Goal: Information Seeking & Learning: Find specific fact

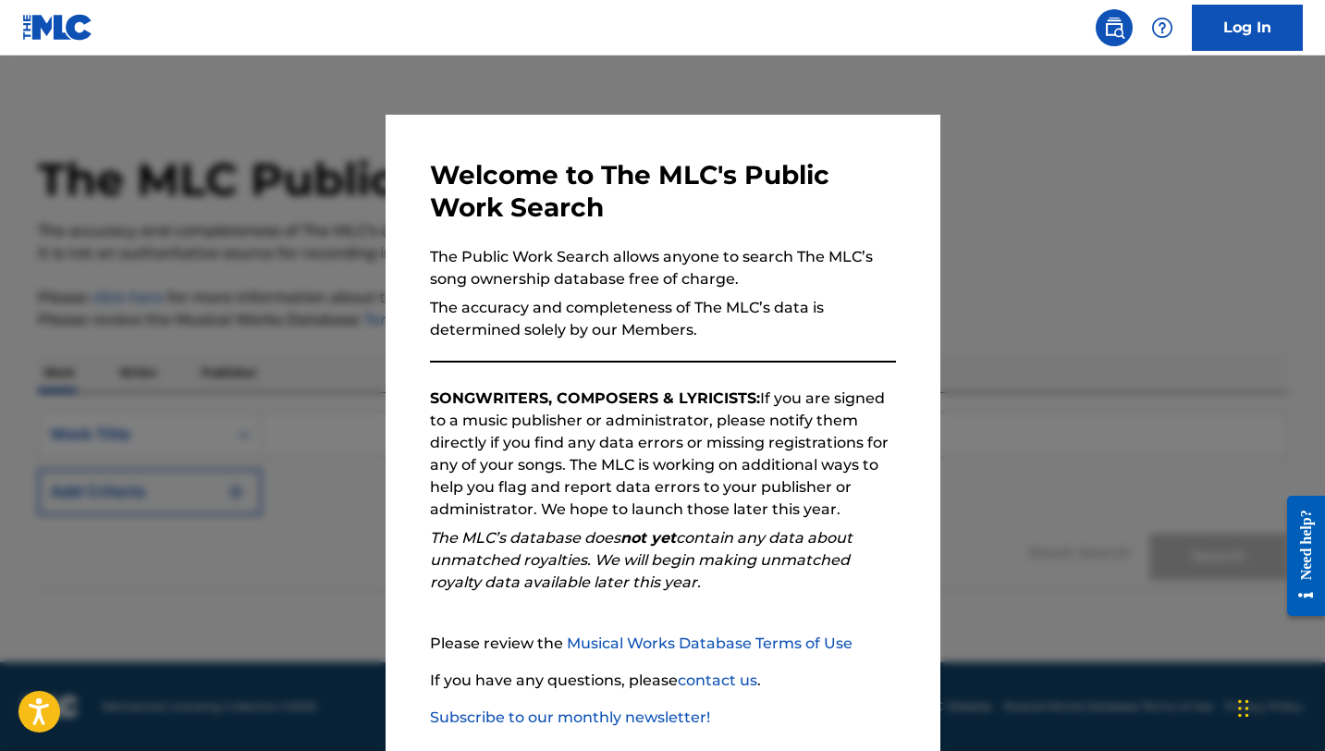
click at [1057, 235] on div at bounding box center [662, 430] width 1325 height 751
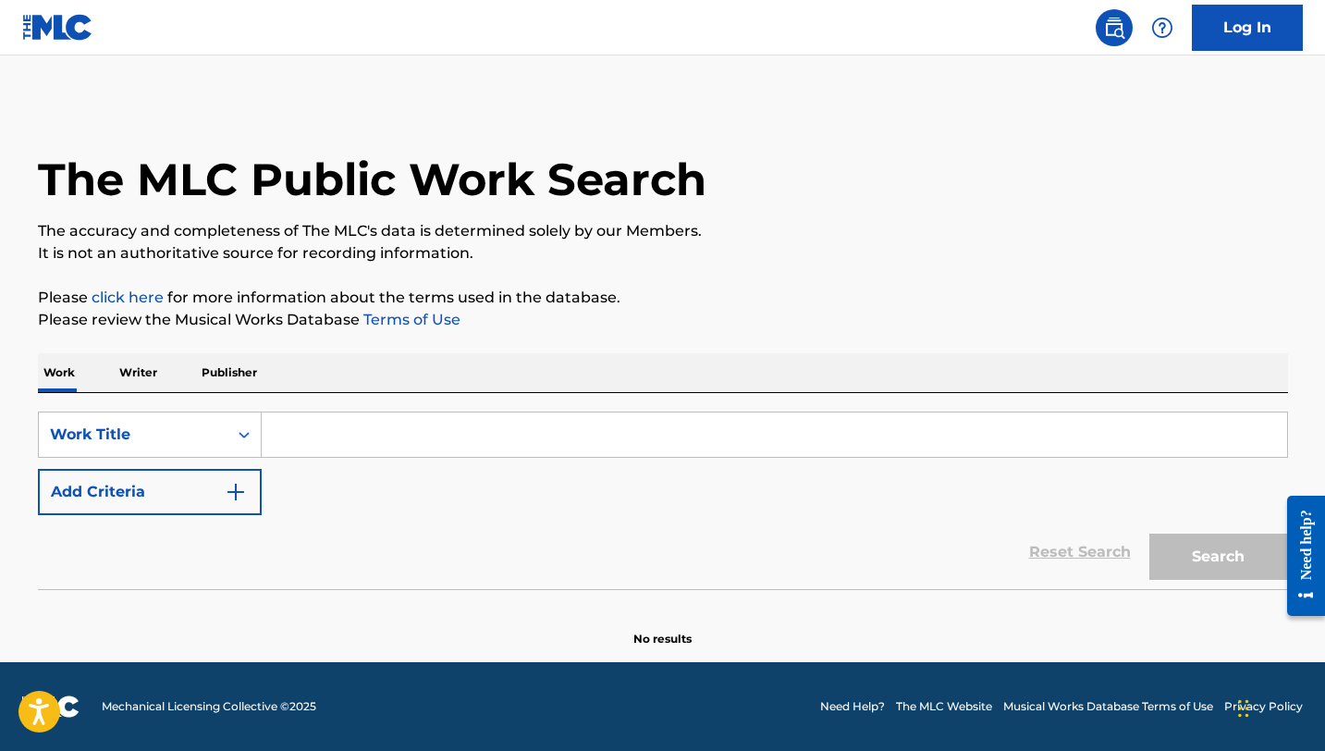
click at [474, 431] on input "Search Form" at bounding box center [774, 434] width 1025 height 44
type input "thank u, next"
click at [210, 495] on button "Add Criteria" at bounding box center [150, 492] width 224 height 46
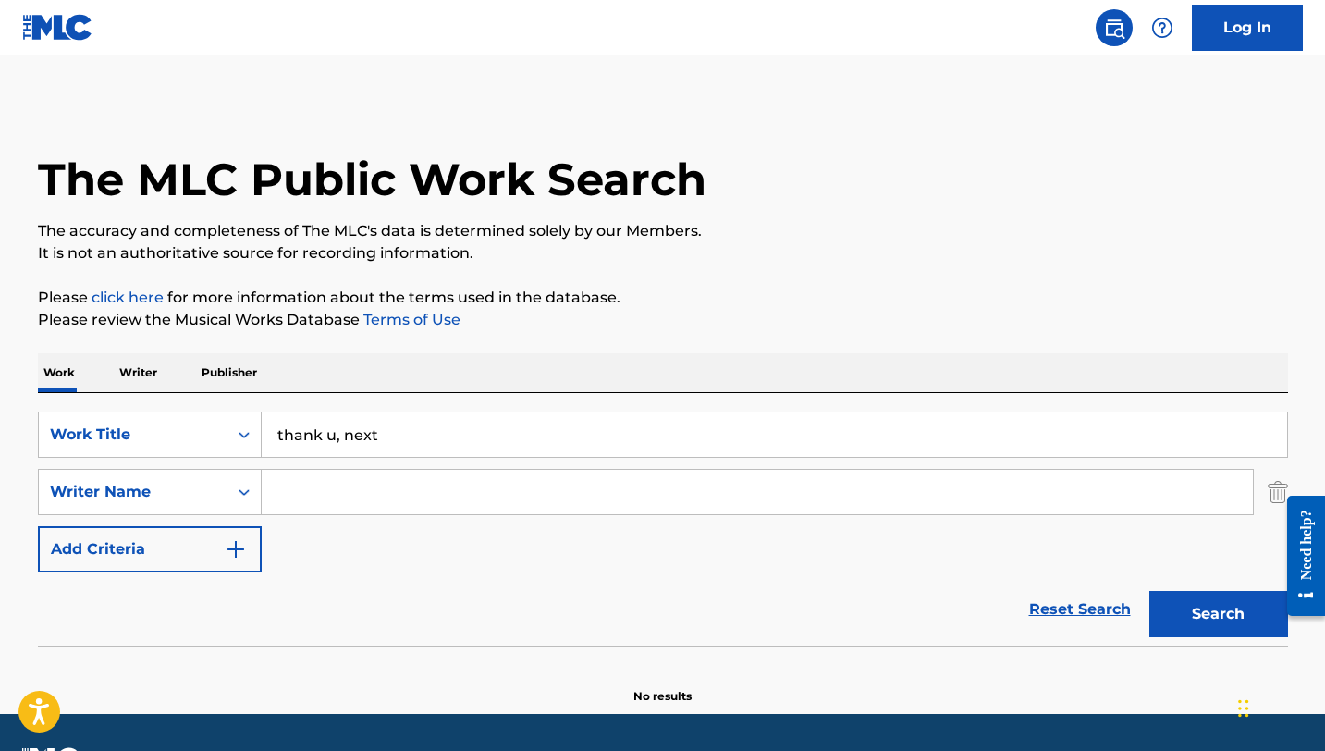
click at [346, 485] on input "Search Form" at bounding box center [757, 492] width 991 height 44
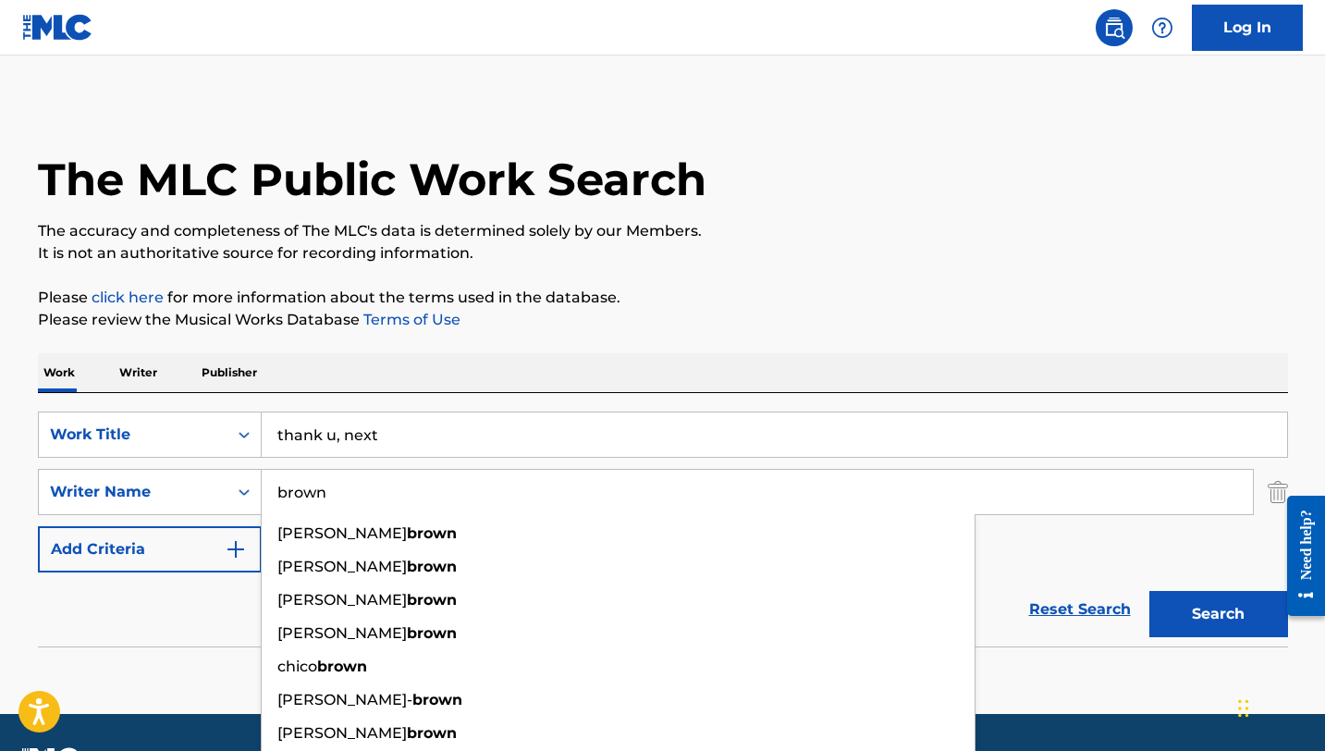
type input "brown"
click at [1149, 591] on button "Search" at bounding box center [1218, 614] width 139 height 46
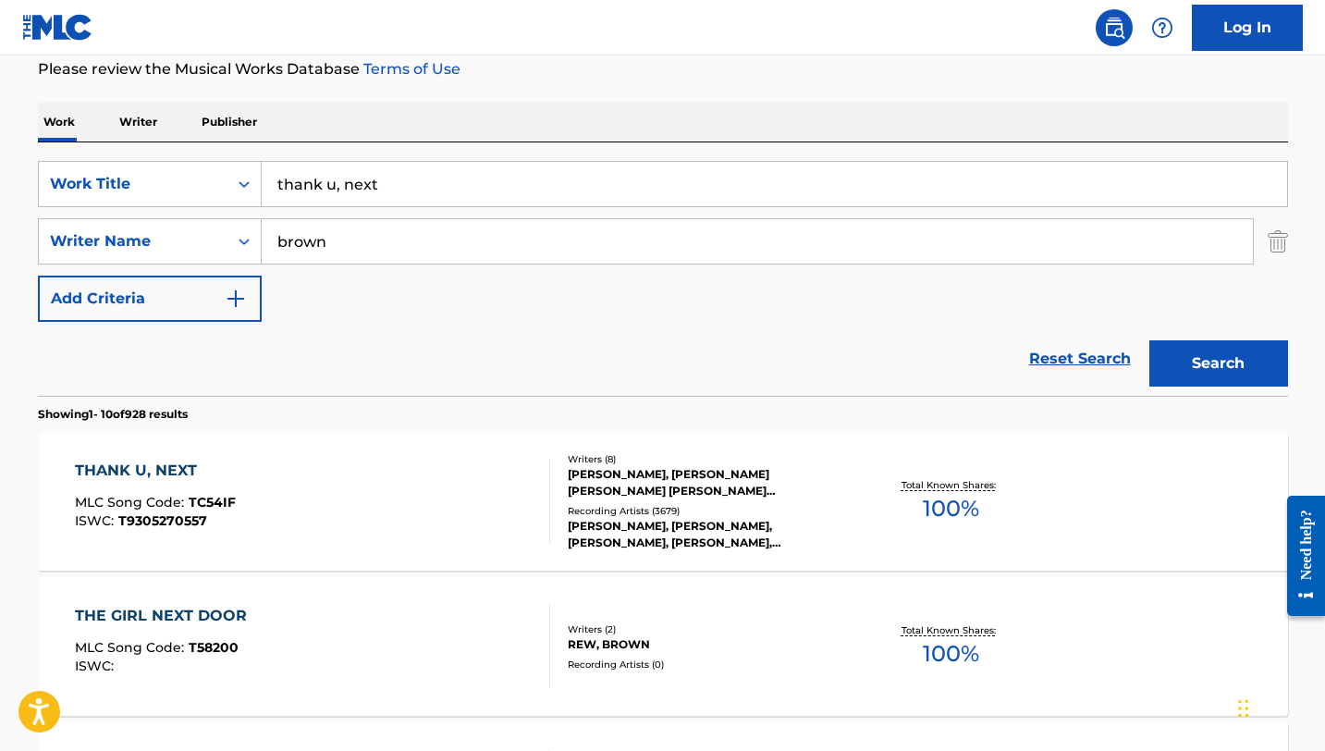
scroll to position [258, 0]
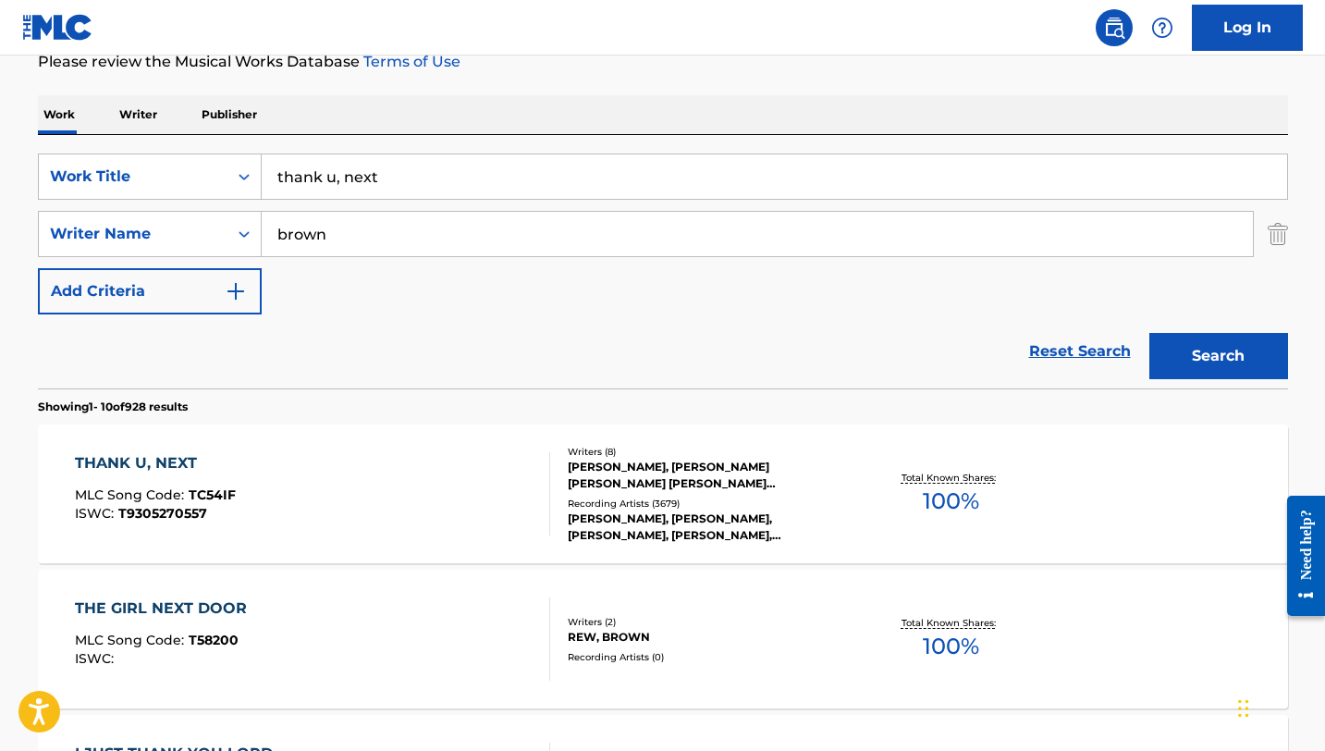
click at [198, 445] on div "THANK U, NEXT MLC Song Code : TC54IF ISWC : T9305270557 Writers ( 8 ) [PERSON_N…" at bounding box center [663, 493] width 1250 height 139
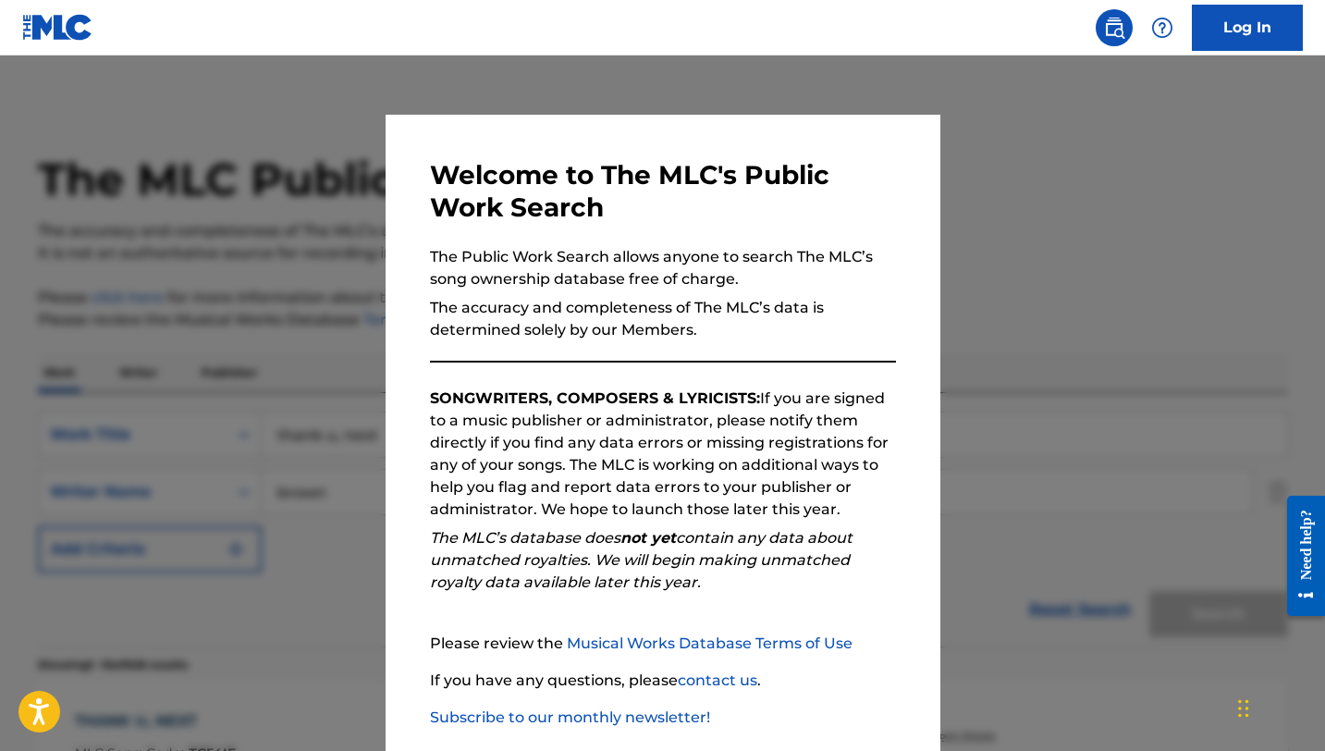
scroll to position [257, 0]
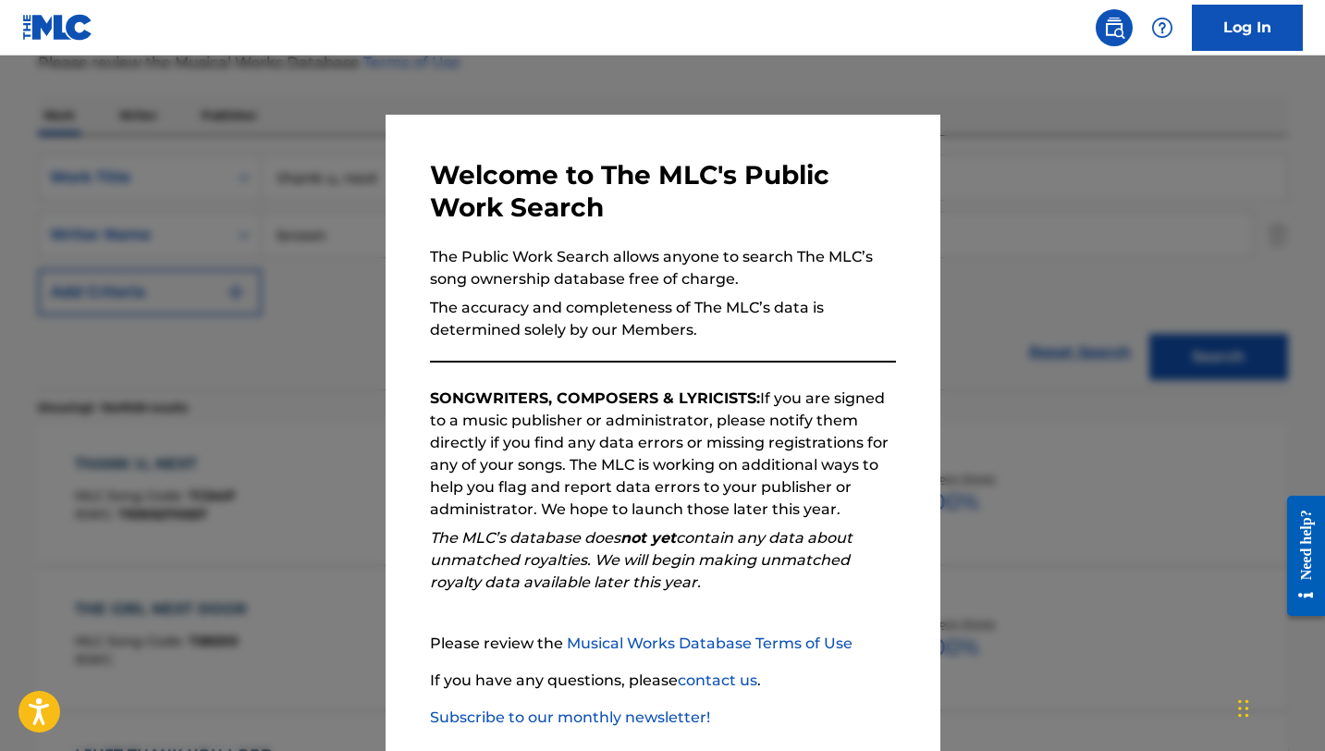
click at [329, 318] on div at bounding box center [662, 430] width 1325 height 751
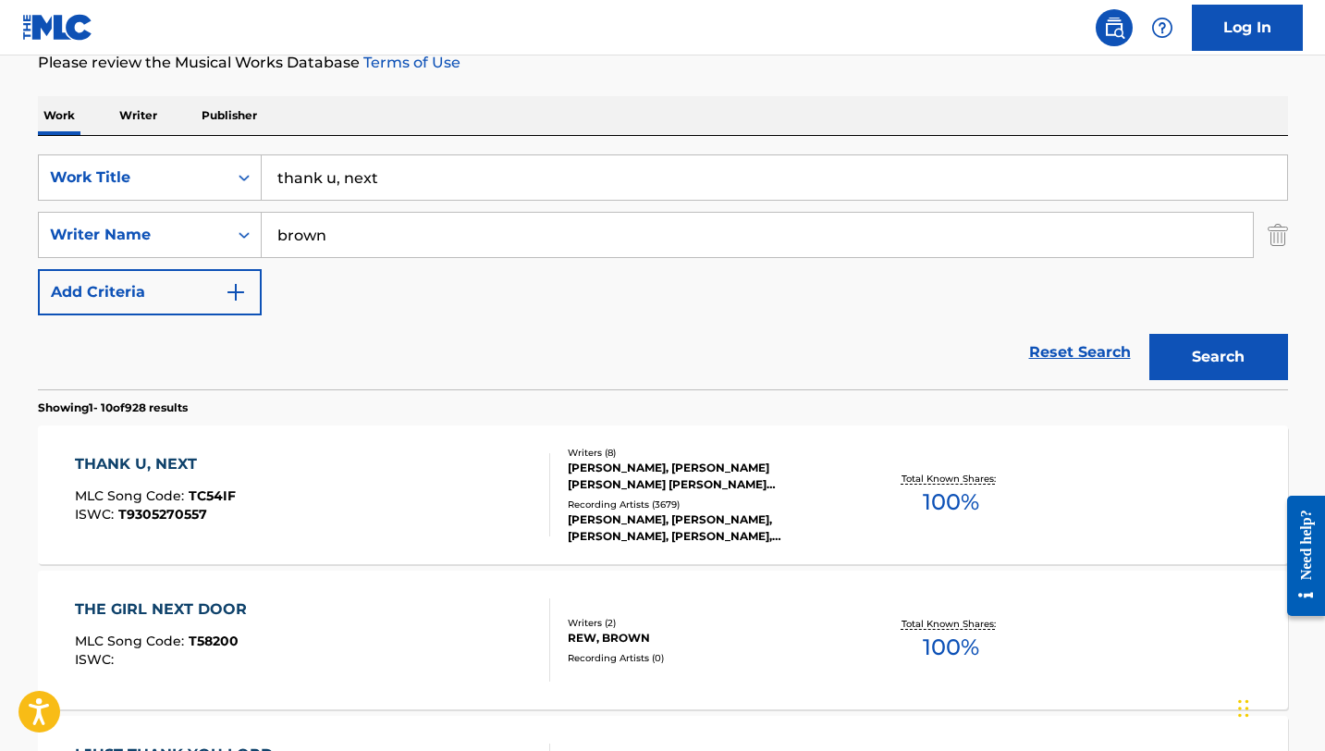
click at [354, 177] on input "thank u, next" at bounding box center [774, 177] width 1025 height 44
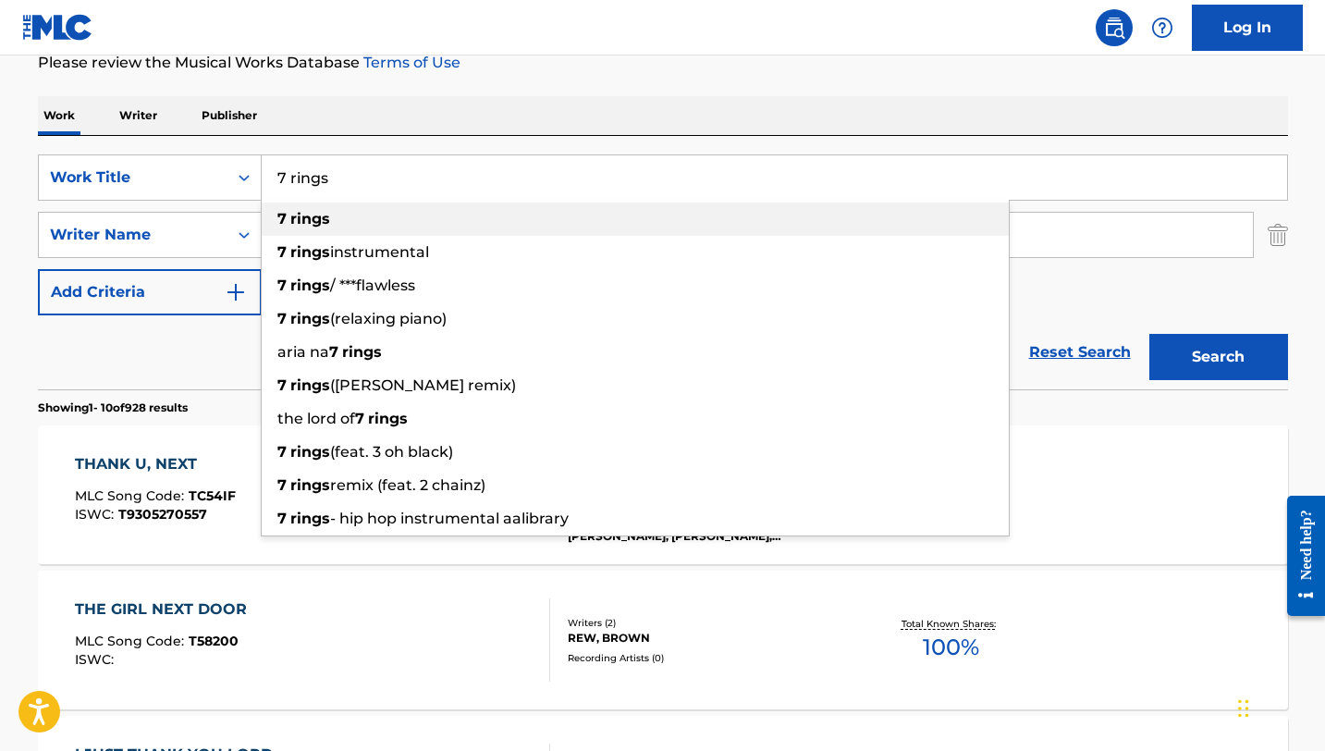
type input "7 rings"
click at [376, 215] on div "7 rings" at bounding box center [635, 218] width 747 height 33
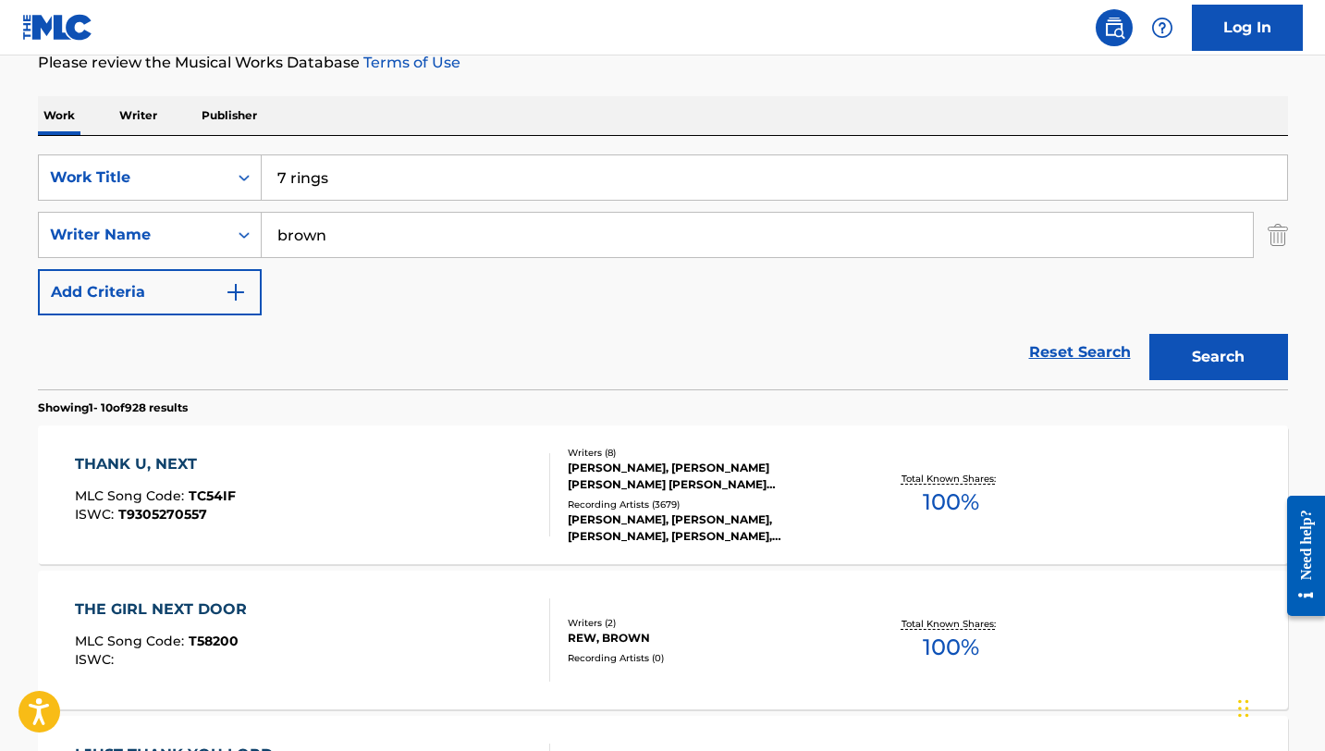
click at [1233, 357] on button "Search" at bounding box center [1218, 357] width 139 height 46
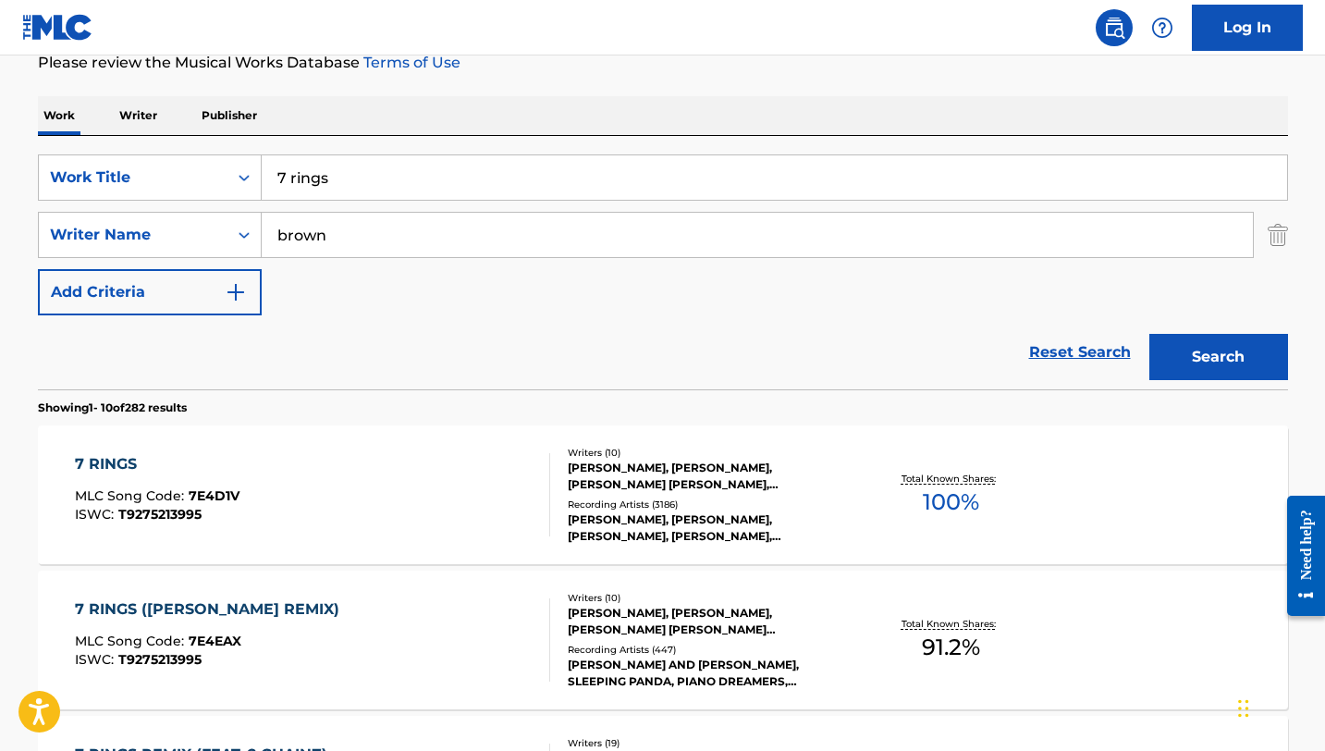
click at [191, 470] on div "7 RINGS" at bounding box center [157, 464] width 165 height 22
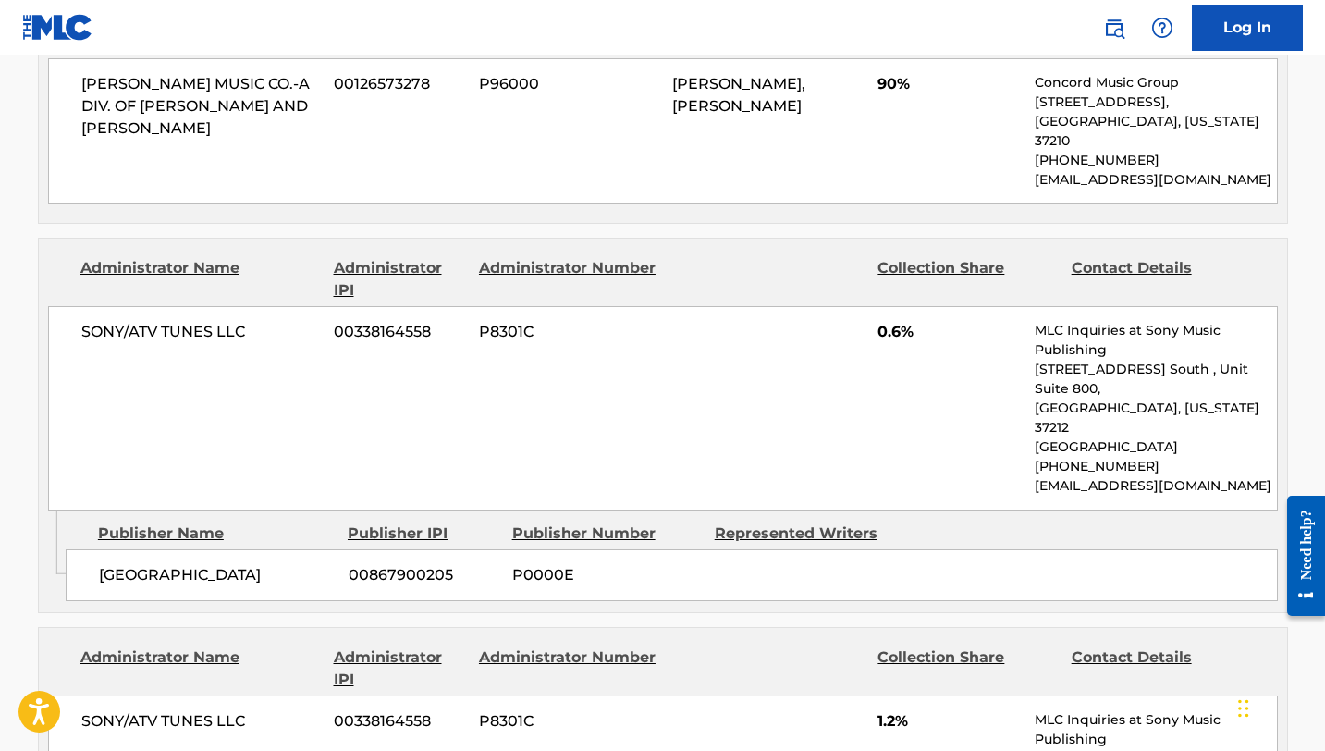
scroll to position [2444, 0]
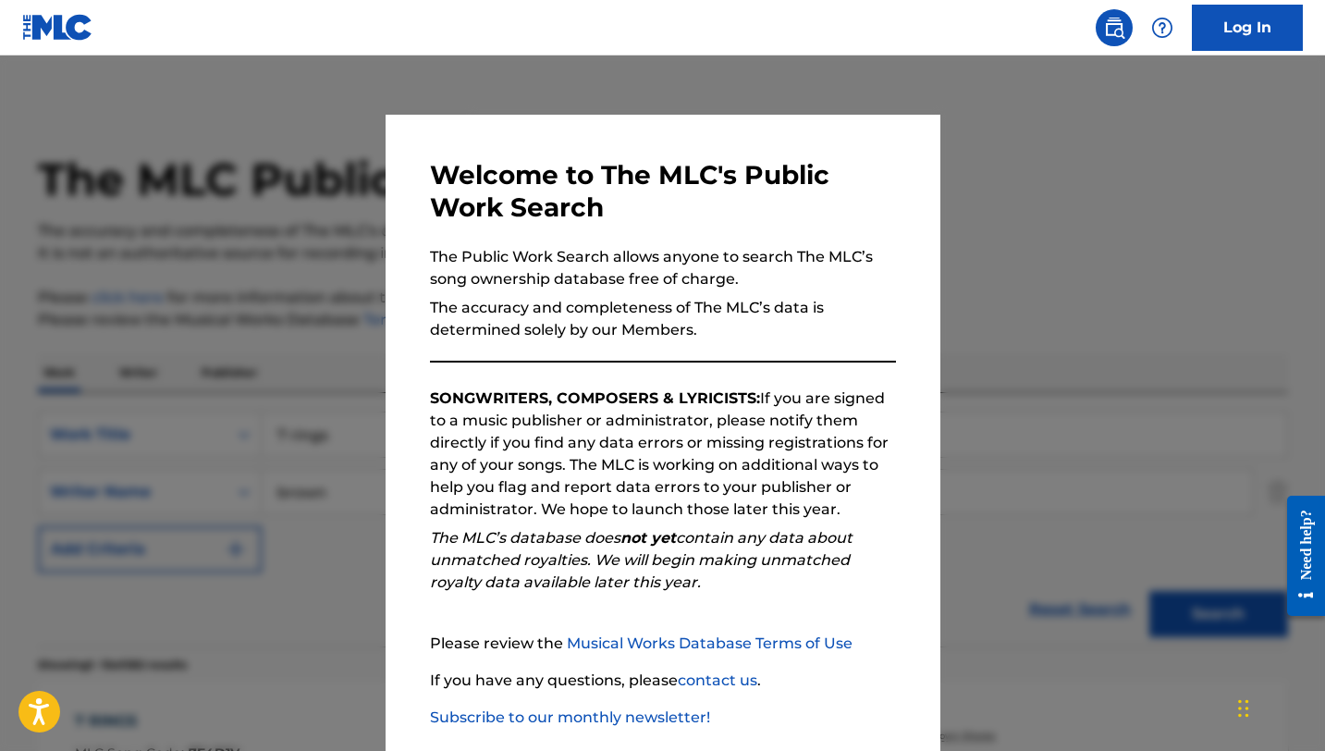
click at [326, 337] on div at bounding box center [662, 430] width 1325 height 751
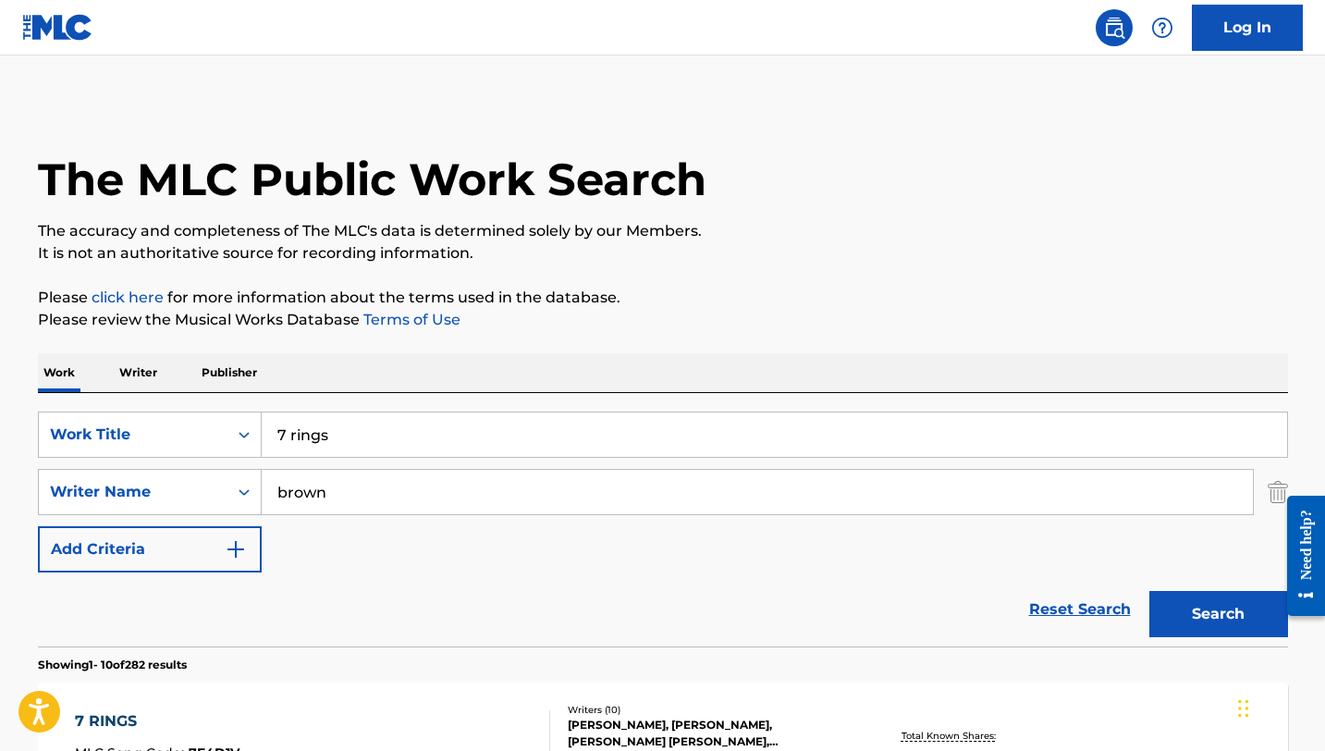
click at [327, 425] on input "7 rings" at bounding box center [774, 434] width 1025 height 44
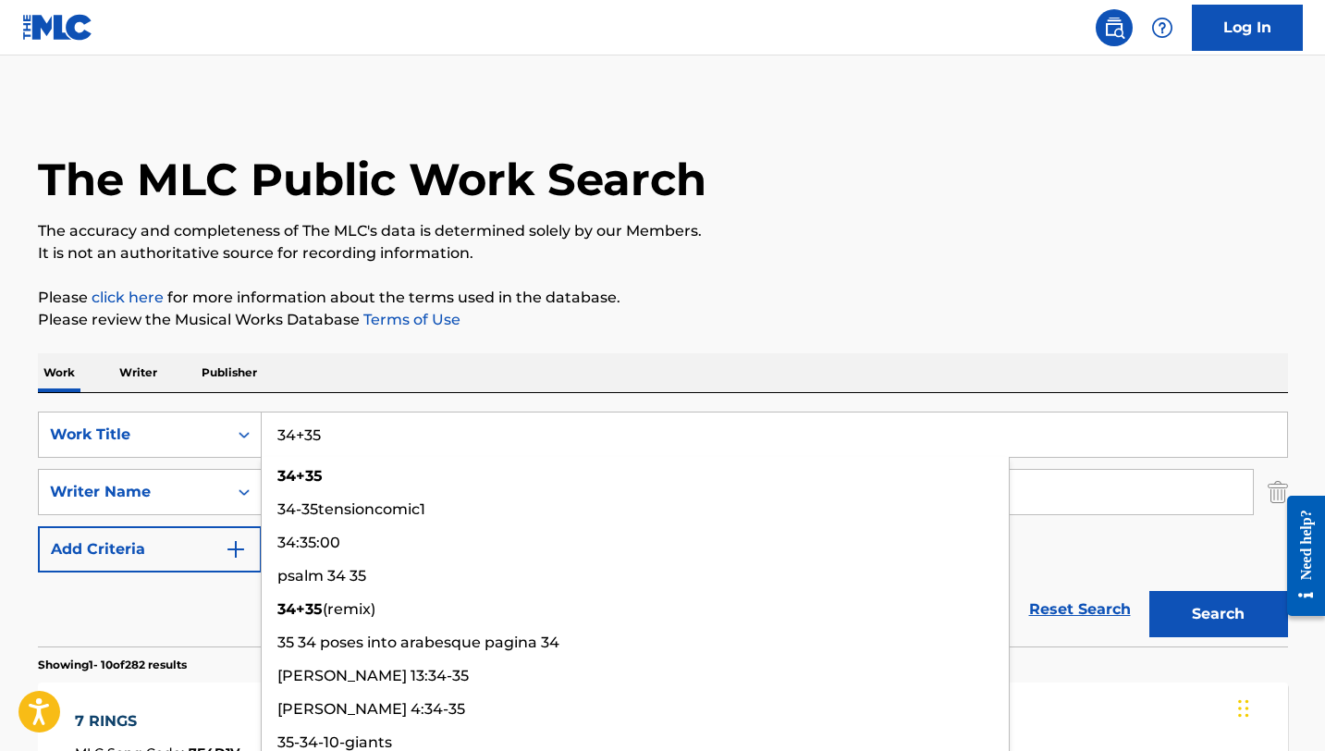
type input "34+35"
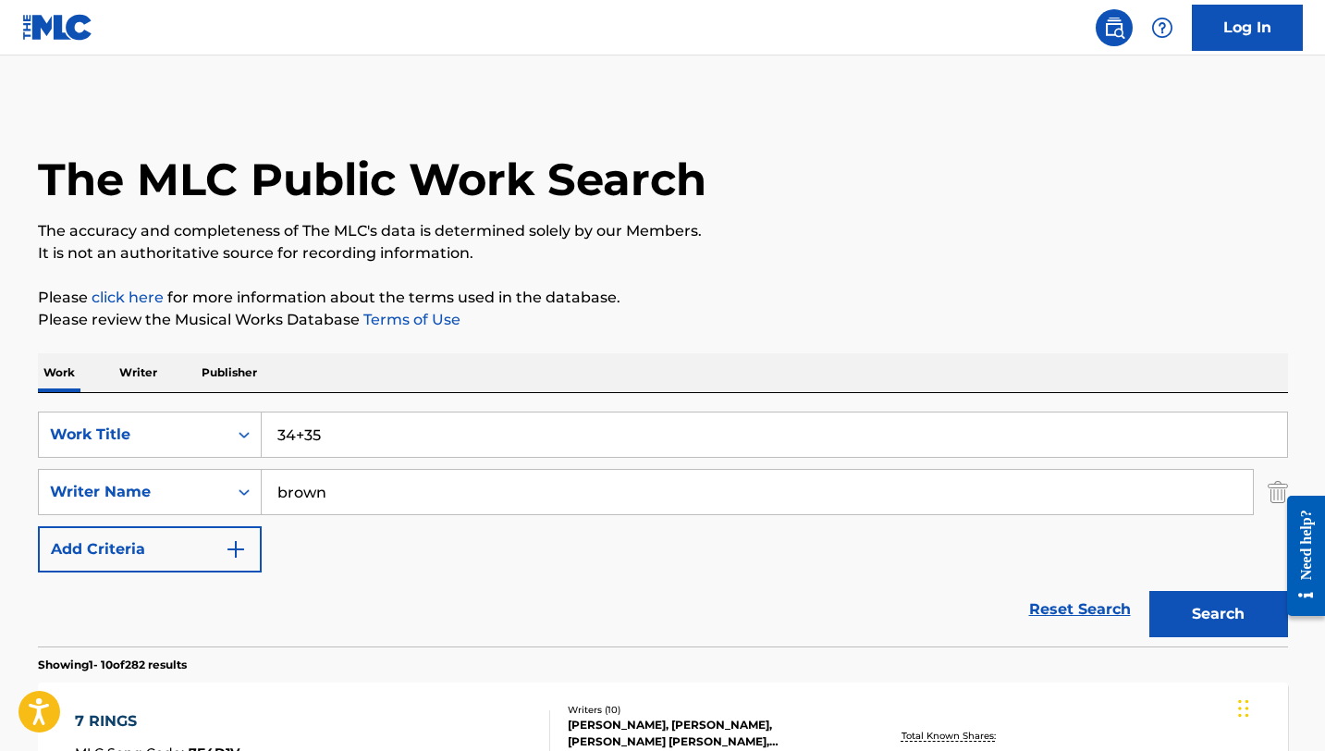
click at [1181, 614] on button "Search" at bounding box center [1218, 614] width 139 height 46
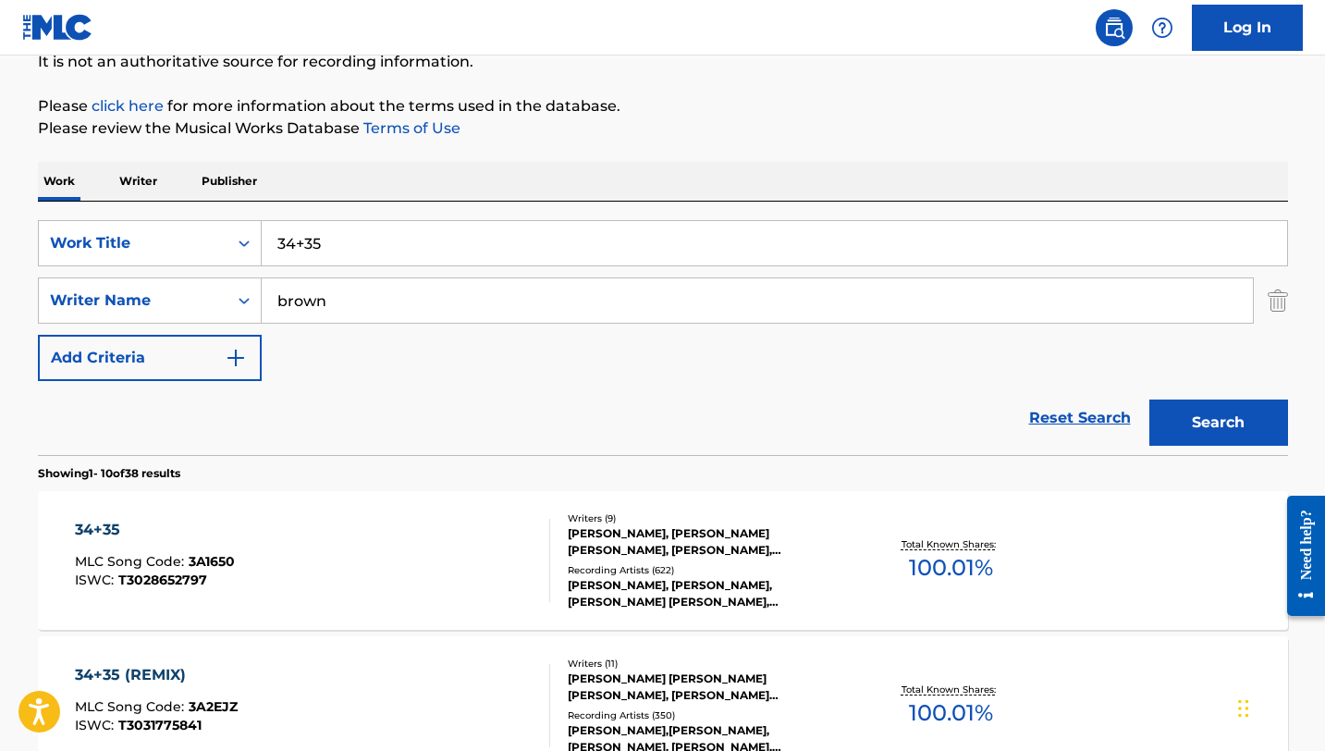
scroll to position [224, 0]
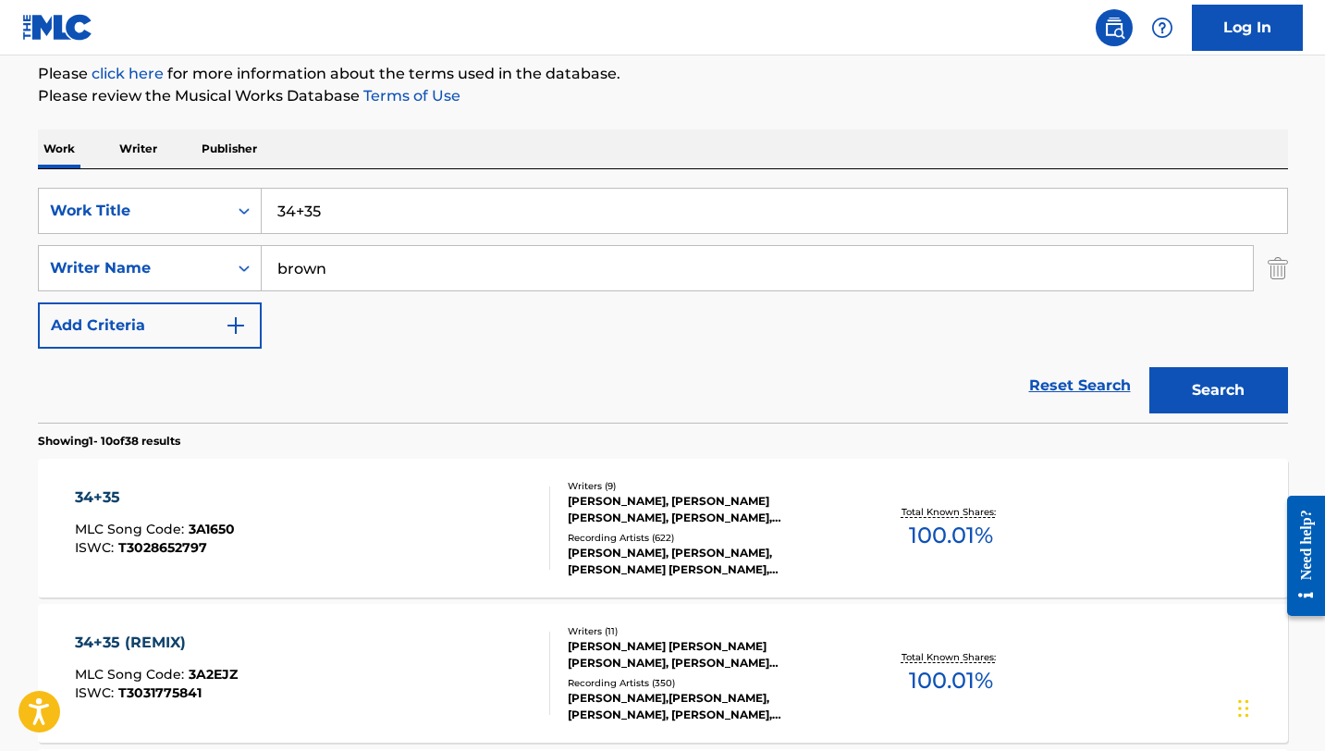
click at [187, 499] on div "34+35" at bounding box center [155, 497] width 160 height 22
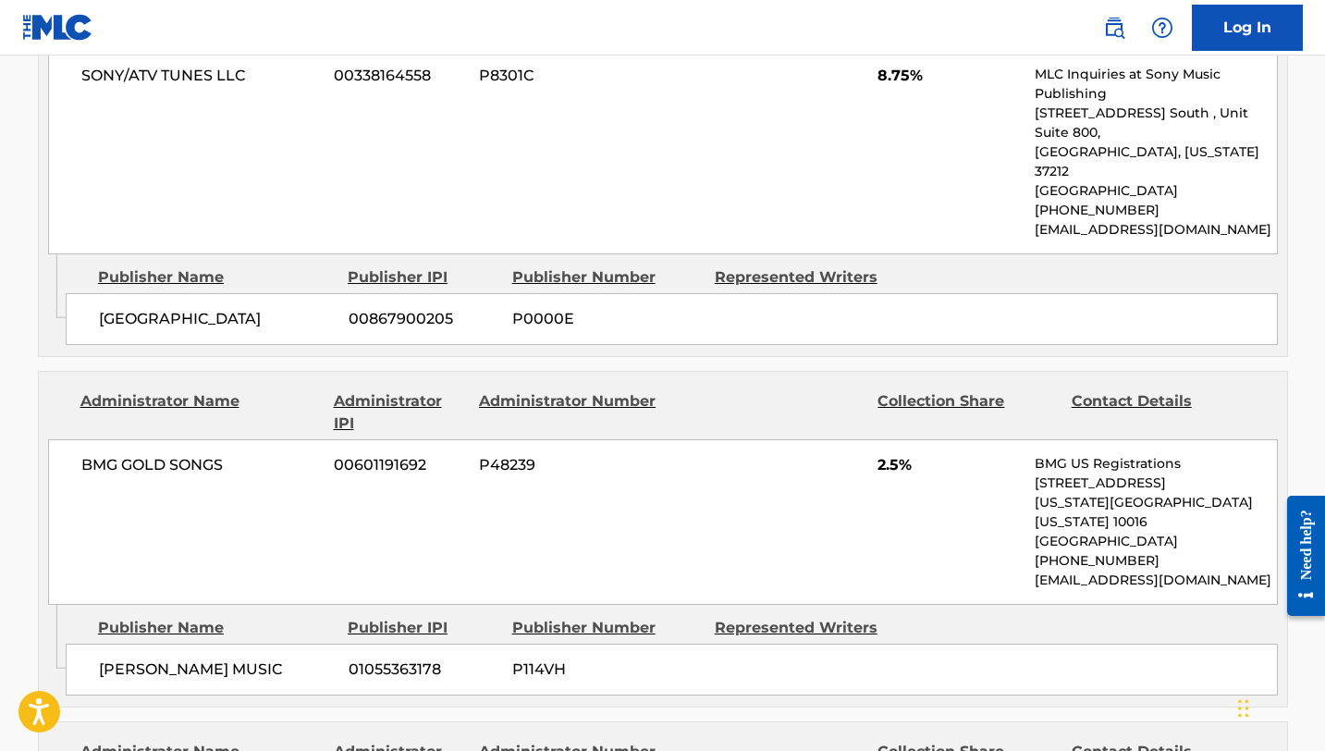
scroll to position [3292, 0]
